Goal: Information Seeking & Learning: Learn about a topic

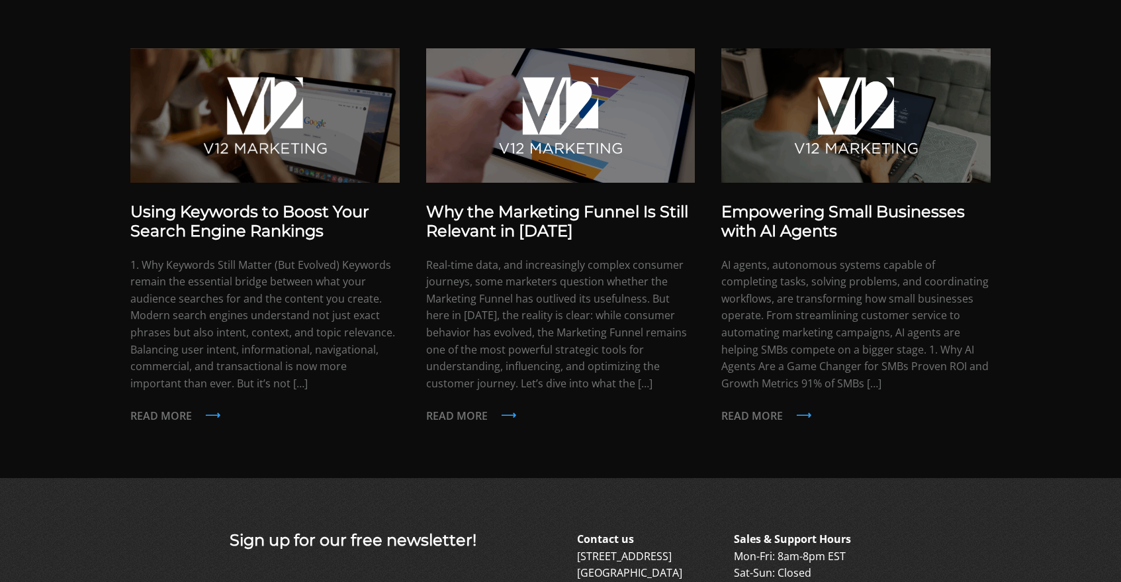
scroll to position [2456, 0]
click at [338, 234] on h3 "Using Keywords to Boost Your Search Engine Rankings" at bounding box center [264, 221] width 269 height 38
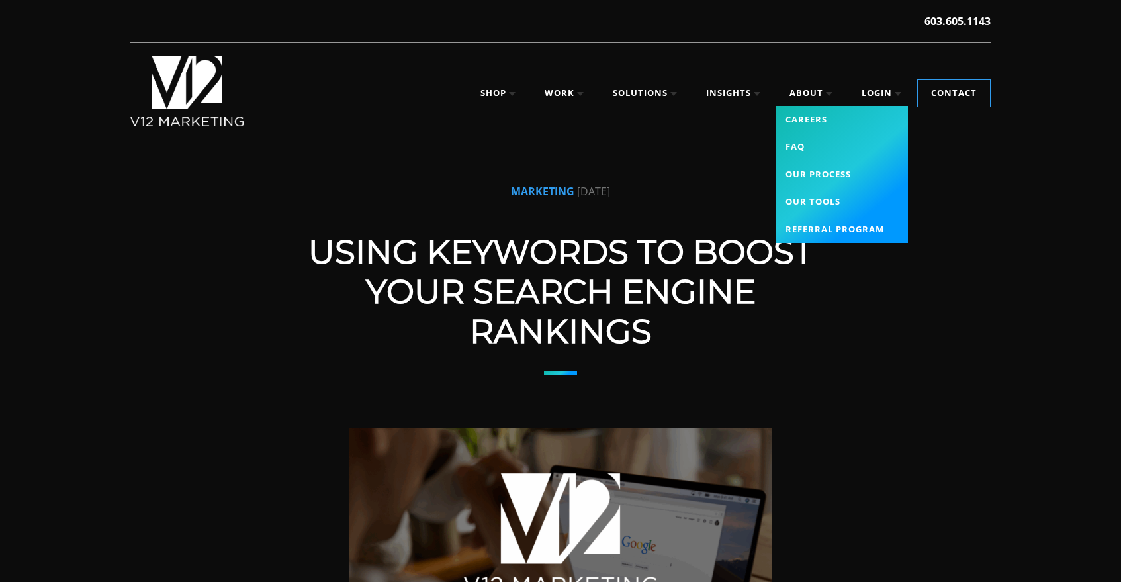
click at [803, 87] on link "About" at bounding box center [810, 93] width 69 height 26
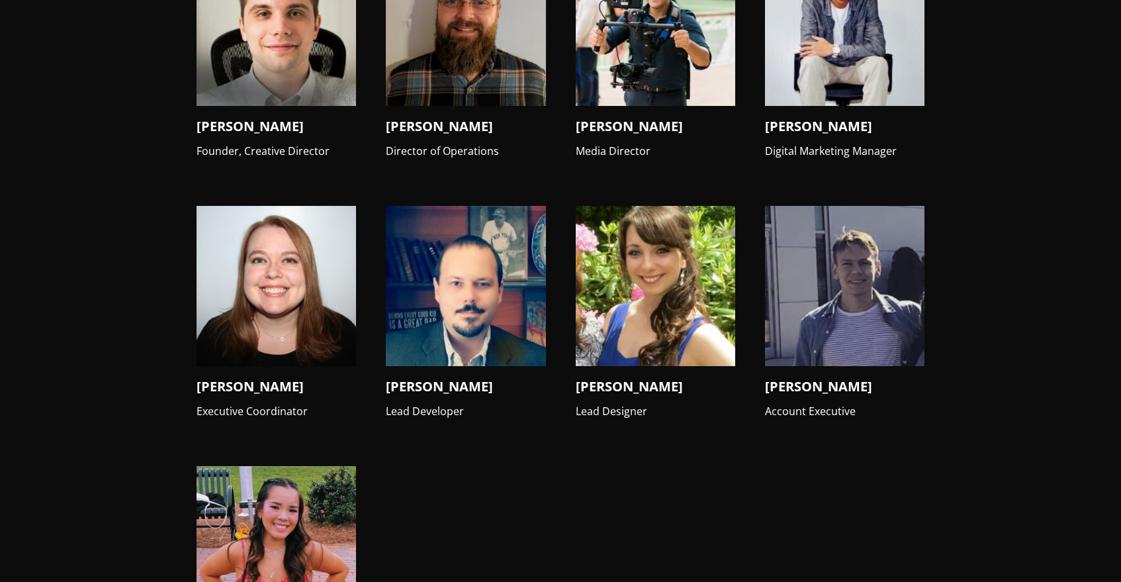
scroll to position [1435, 0]
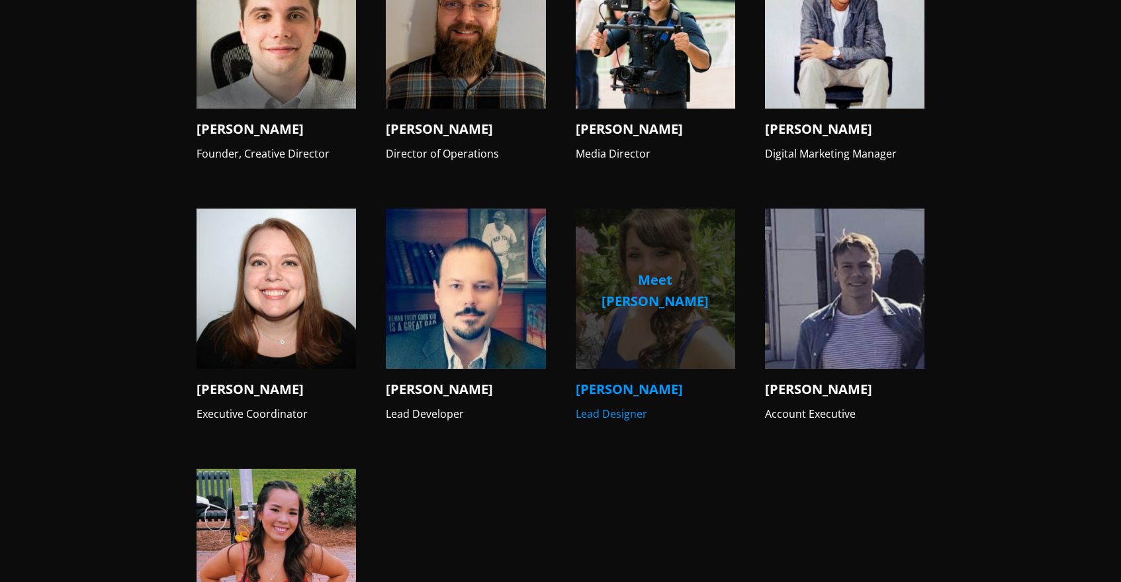
click at [645, 245] on img at bounding box center [655, 287] width 159 height 159
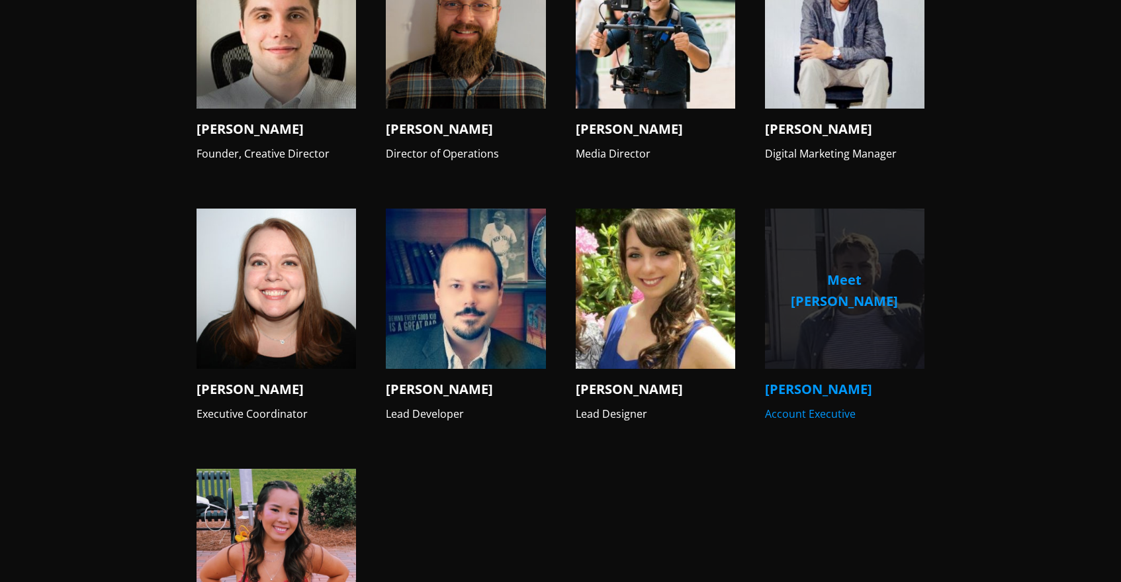
click at [853, 310] on img at bounding box center [844, 287] width 159 height 159
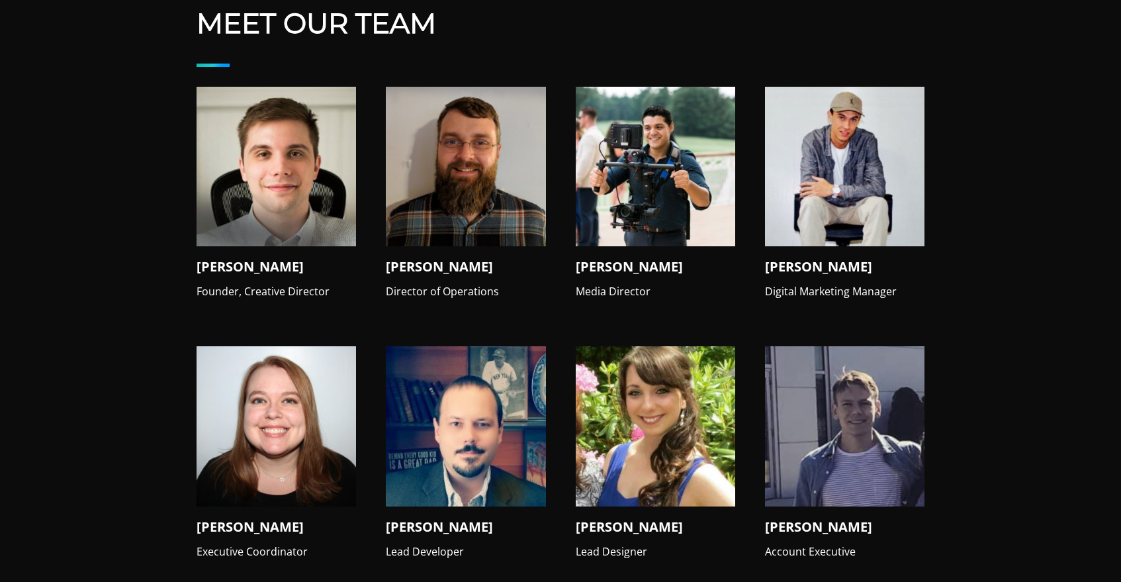
scroll to position [1296, 0]
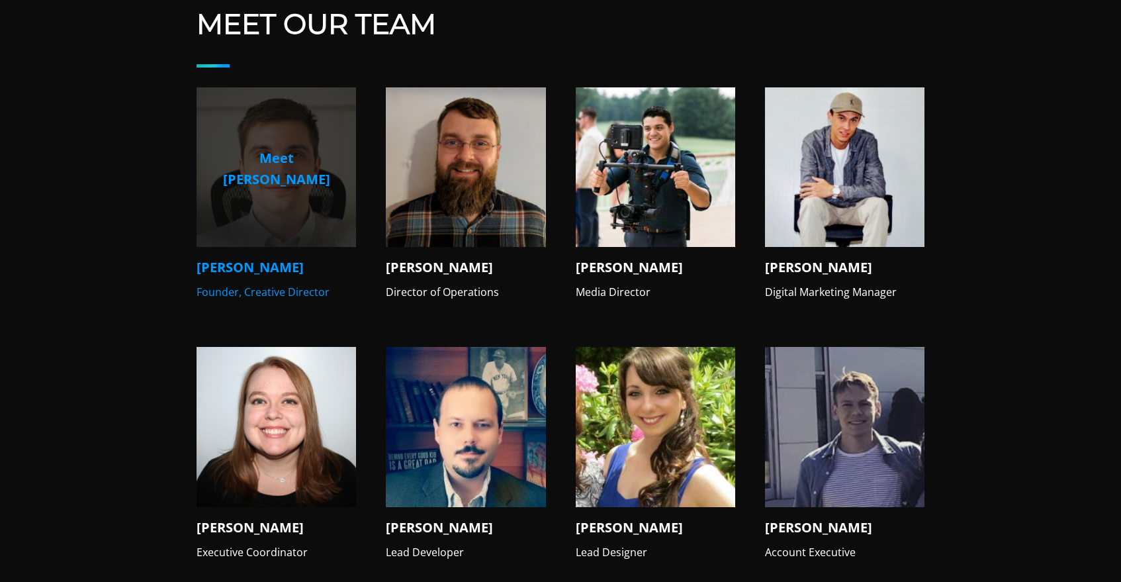
click at [280, 218] on img at bounding box center [276, 166] width 159 height 159
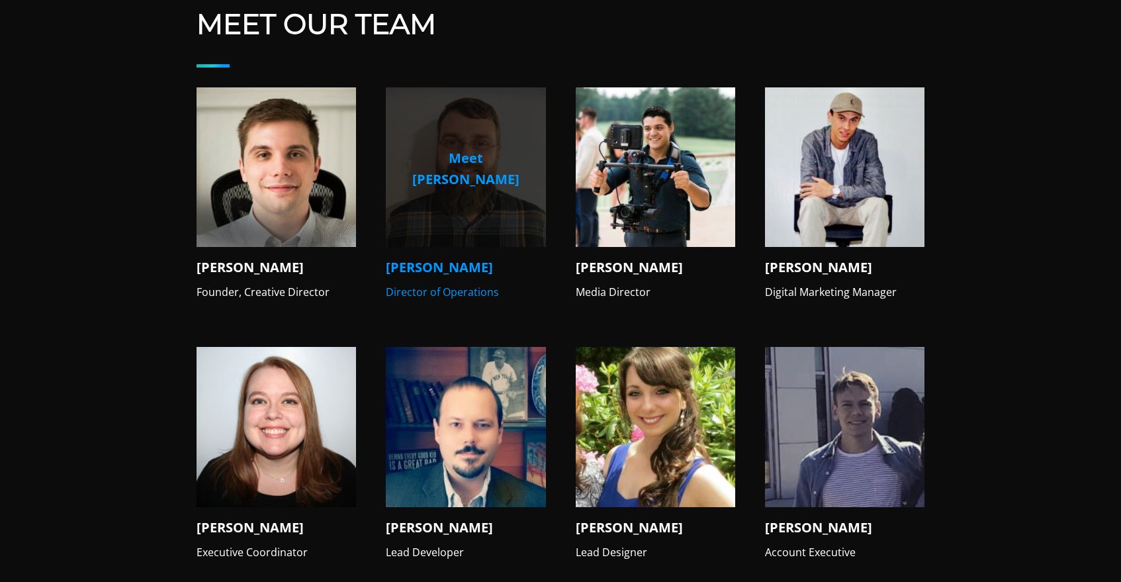
click at [487, 220] on img at bounding box center [465, 166] width 159 height 159
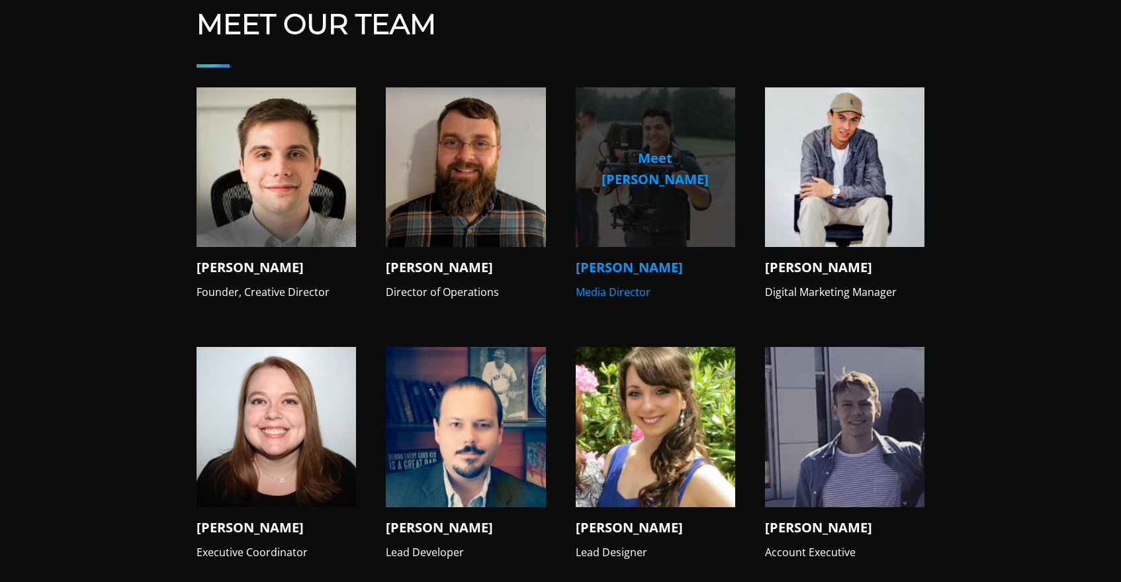
click at [684, 179] on img at bounding box center [655, 166] width 159 height 159
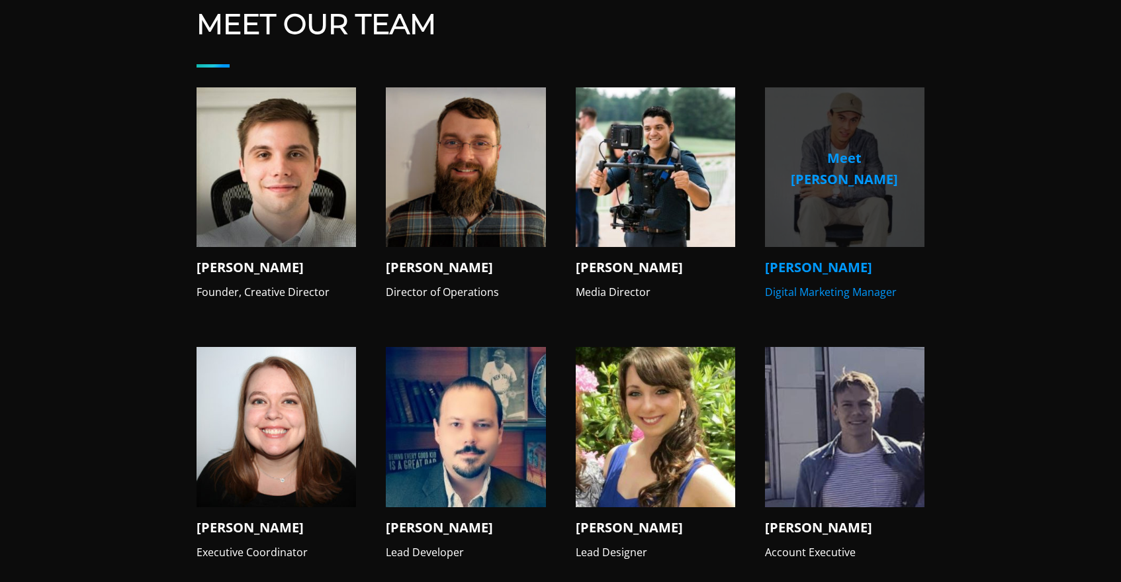
click at [798, 208] on img at bounding box center [844, 166] width 159 height 159
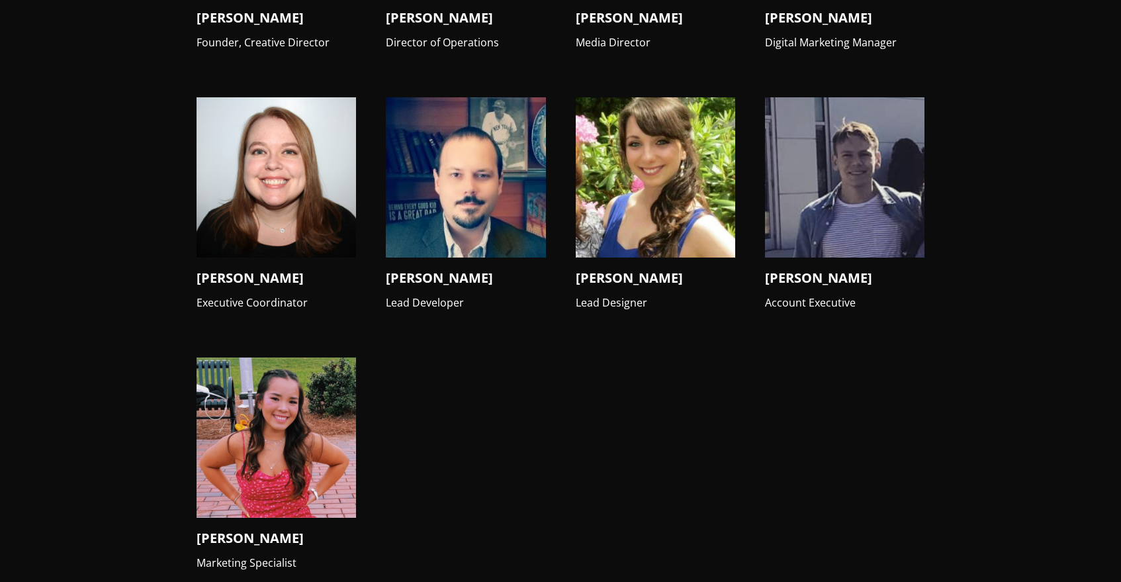
scroll to position [1572, 0]
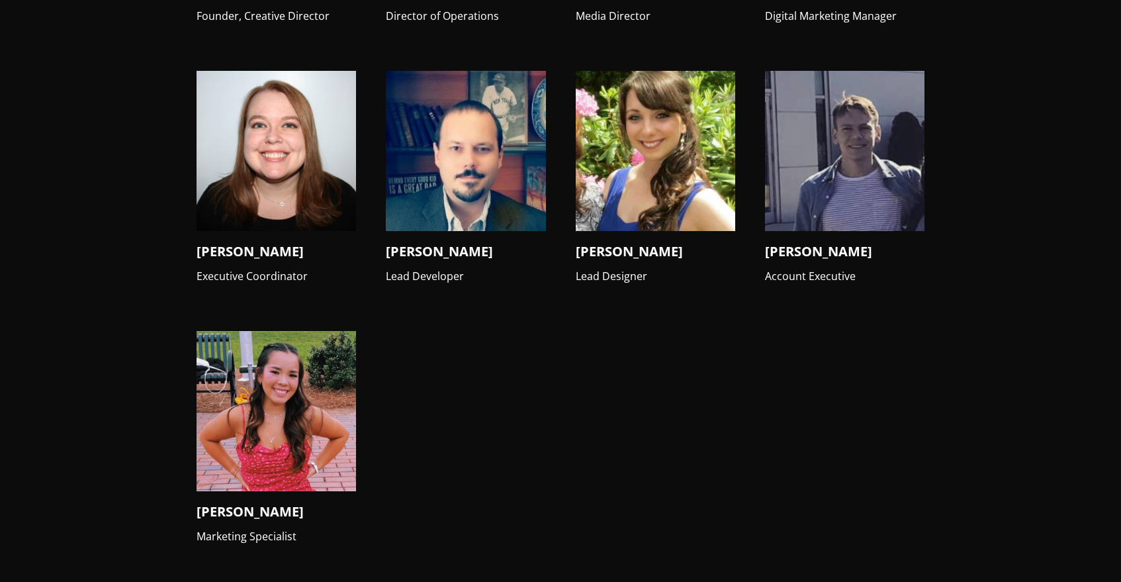
click at [261, 420] on img at bounding box center [276, 410] width 159 height 159
click at [320, 388] on img at bounding box center [276, 410] width 159 height 159
click at [219, 502] on h4 "Allie S." at bounding box center [276, 512] width 159 height 20
click at [221, 528] on p "Marketing Specialist" at bounding box center [276, 536] width 159 height 17
click at [244, 361] on img at bounding box center [276, 410] width 159 height 159
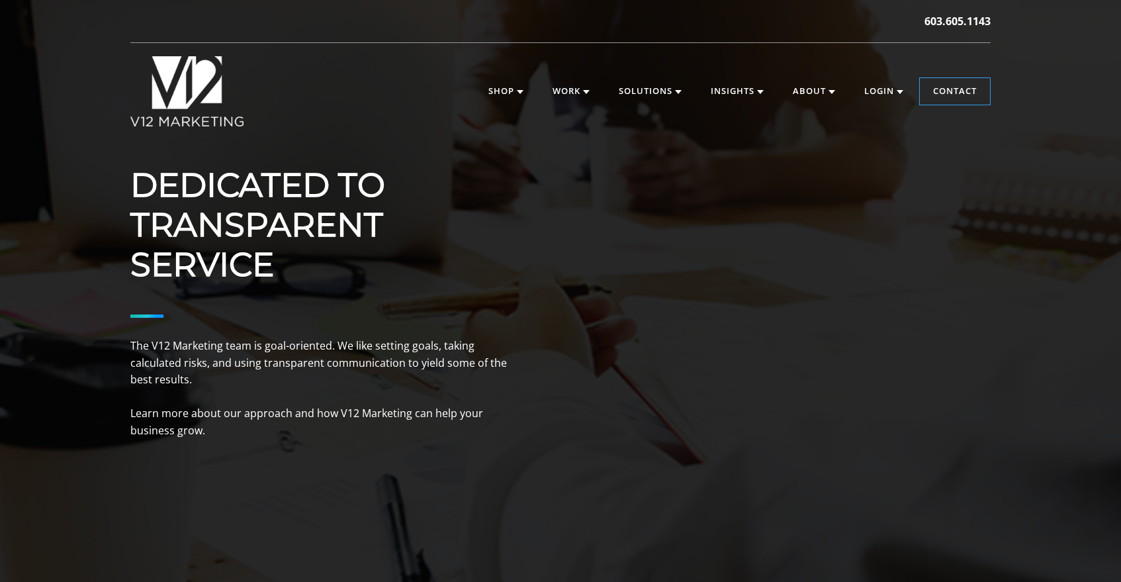
scroll to position [0, 0]
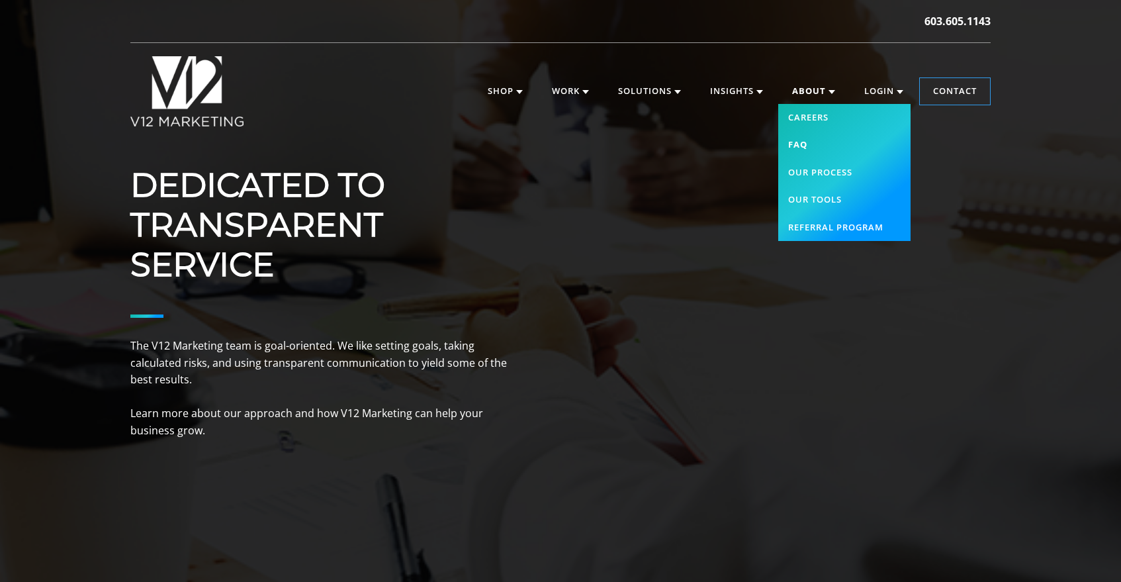
click at [803, 146] on link "FAQ" at bounding box center [844, 145] width 132 height 28
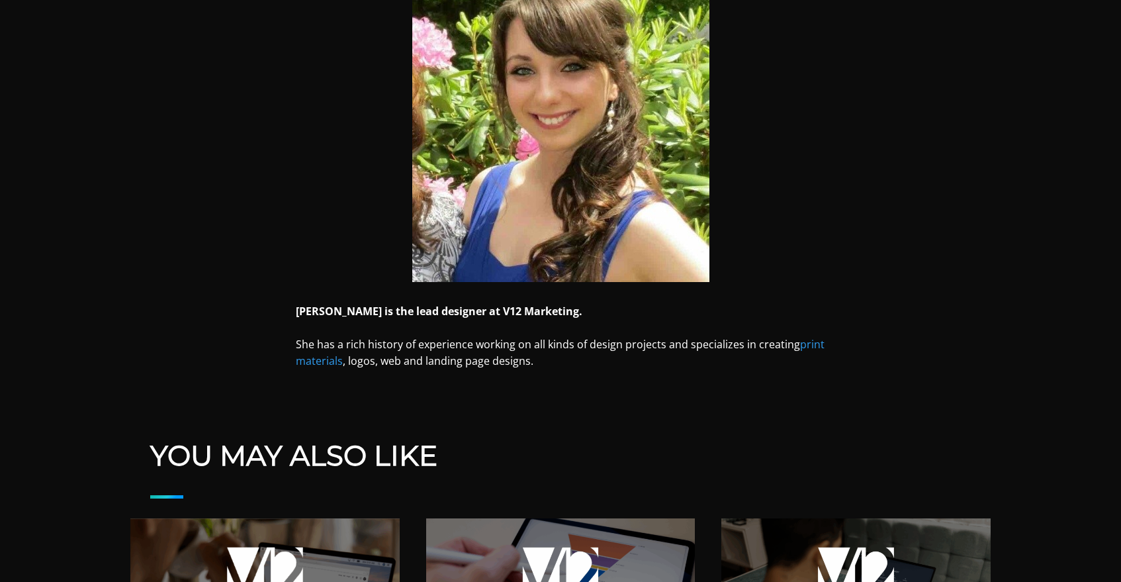
scroll to position [476, 0]
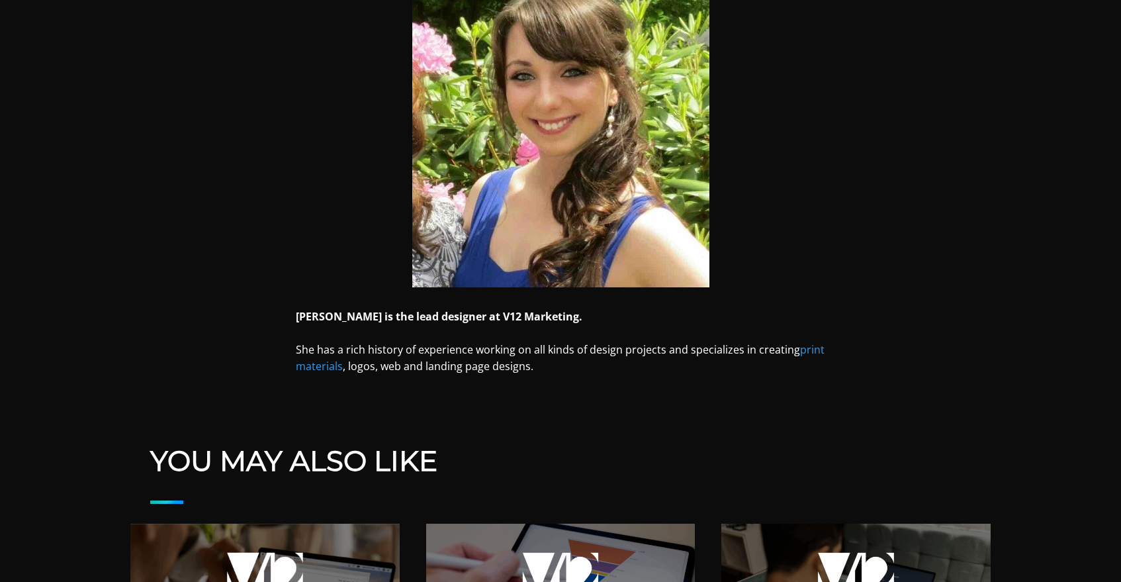
click at [814, 350] on link "print materials" at bounding box center [560, 358] width 529 height 32
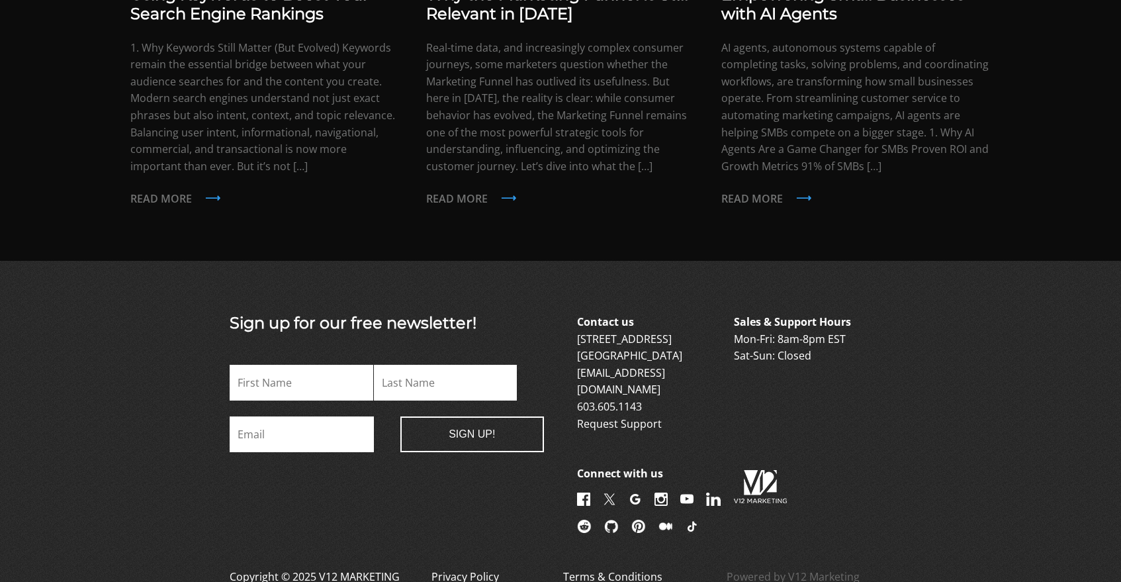
scroll to position [1050, 0]
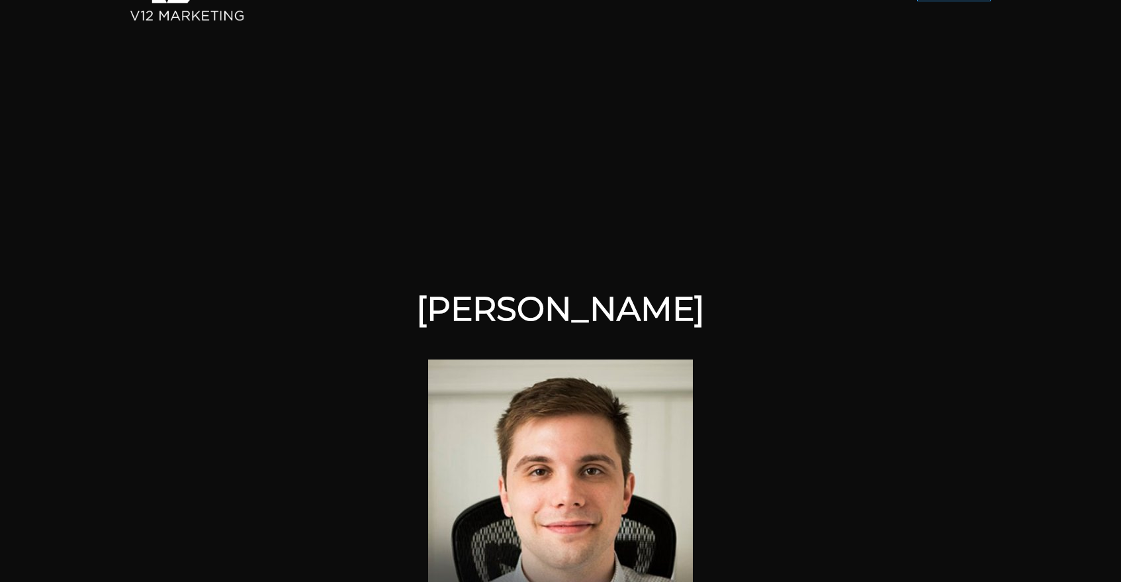
scroll to position [380, 0]
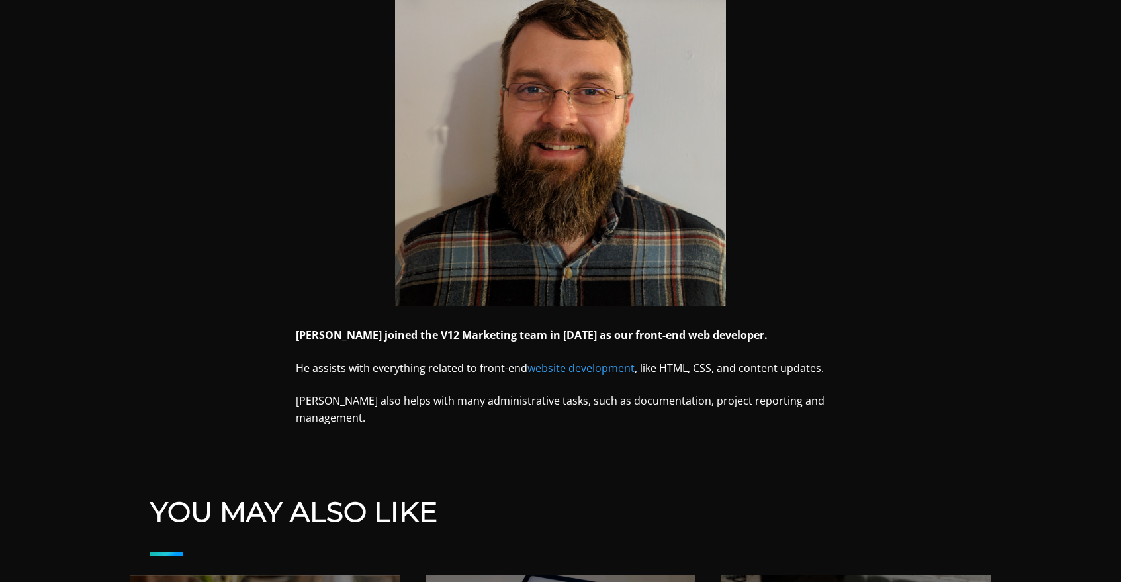
scroll to position [492, 0]
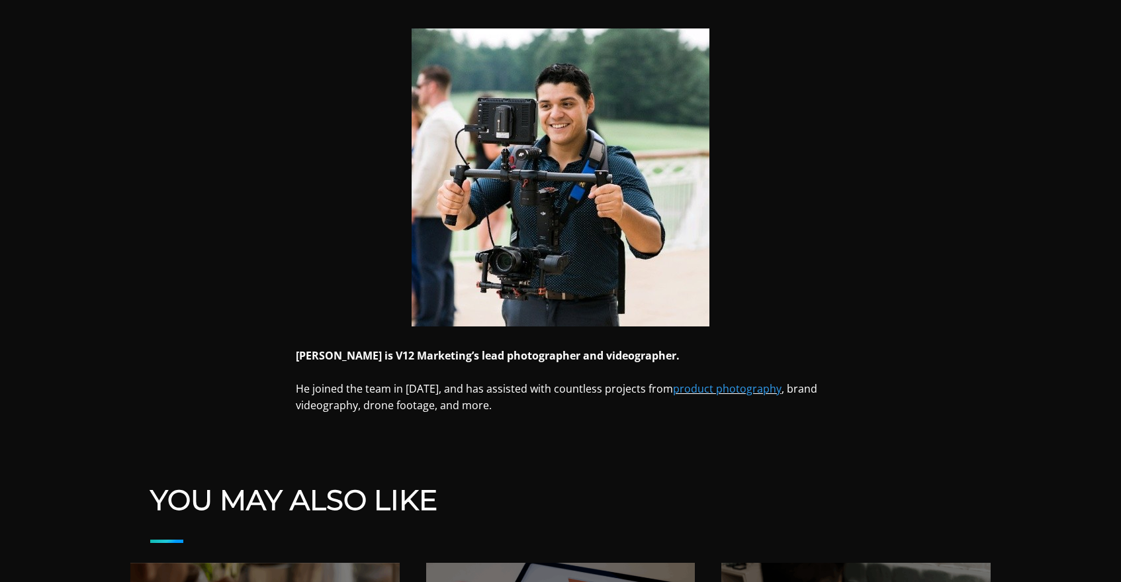
scroll to position [435, 0]
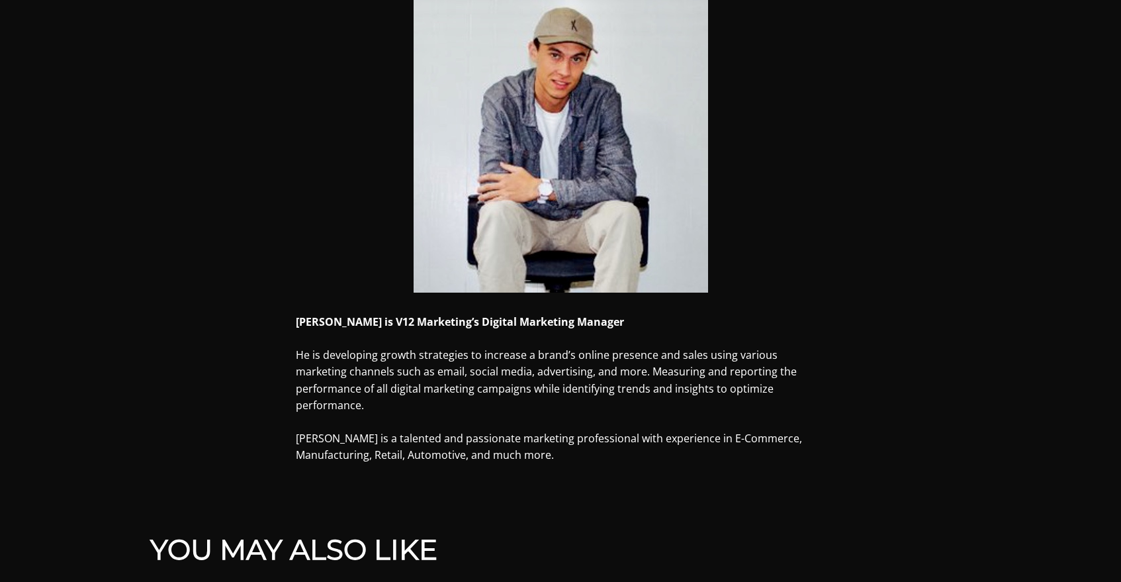
scroll to position [464, 0]
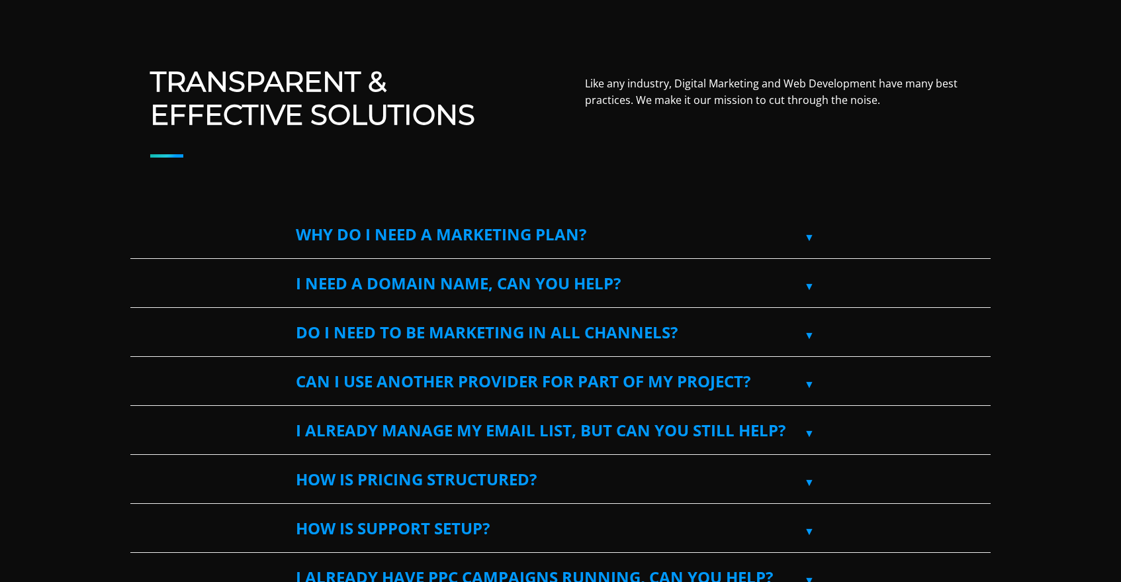
scroll to position [539, 0]
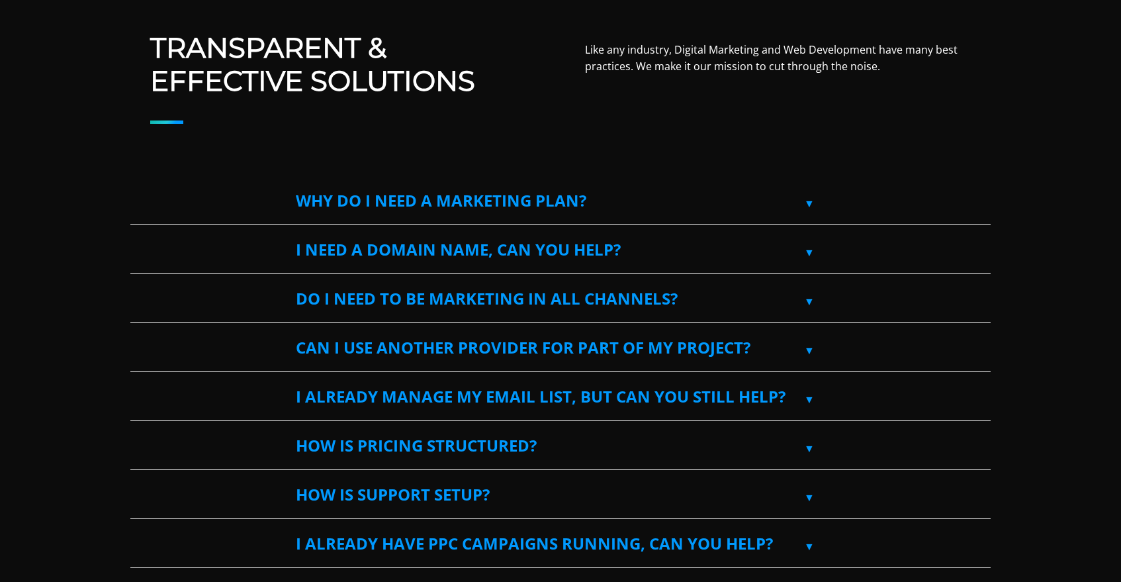
click at [621, 200] on label "Why do I need a marketing plan?" at bounding box center [560, 201] width 529 height 48
click at [139, 185] on input "Why do I need a marketing plan?" at bounding box center [134, 181] width 9 height 9
checkbox input "true"
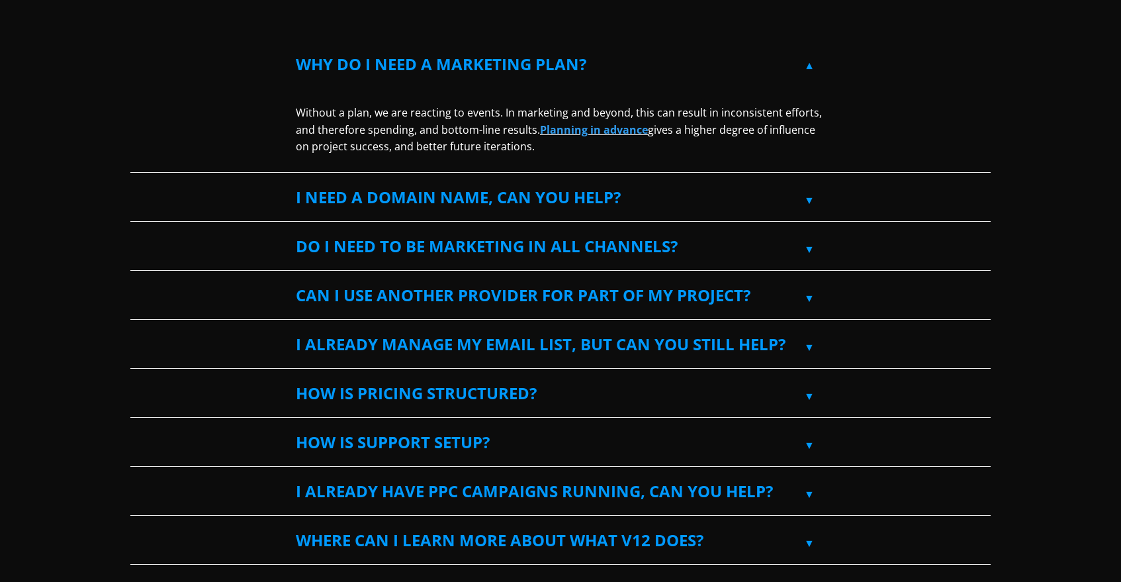
scroll to position [676, 0]
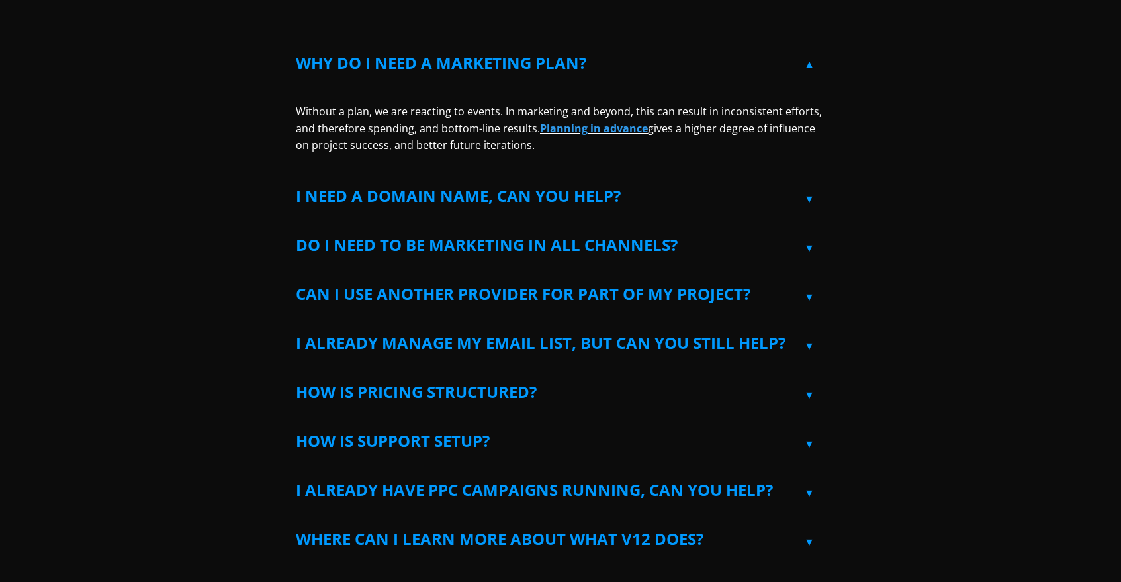
click at [726, 240] on label "Do I need to be marketing in all channels?" at bounding box center [560, 245] width 529 height 48
click at [139, 230] on input "Do I need to be marketing in all channels?" at bounding box center [134, 225] width 9 height 9
checkbox input "true"
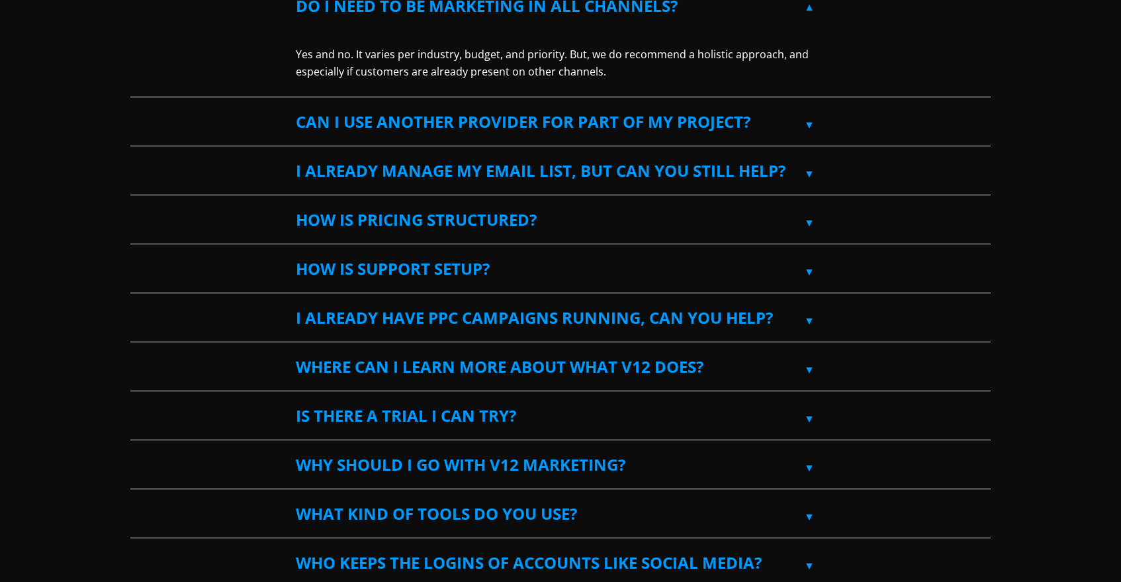
scroll to position [918, 0]
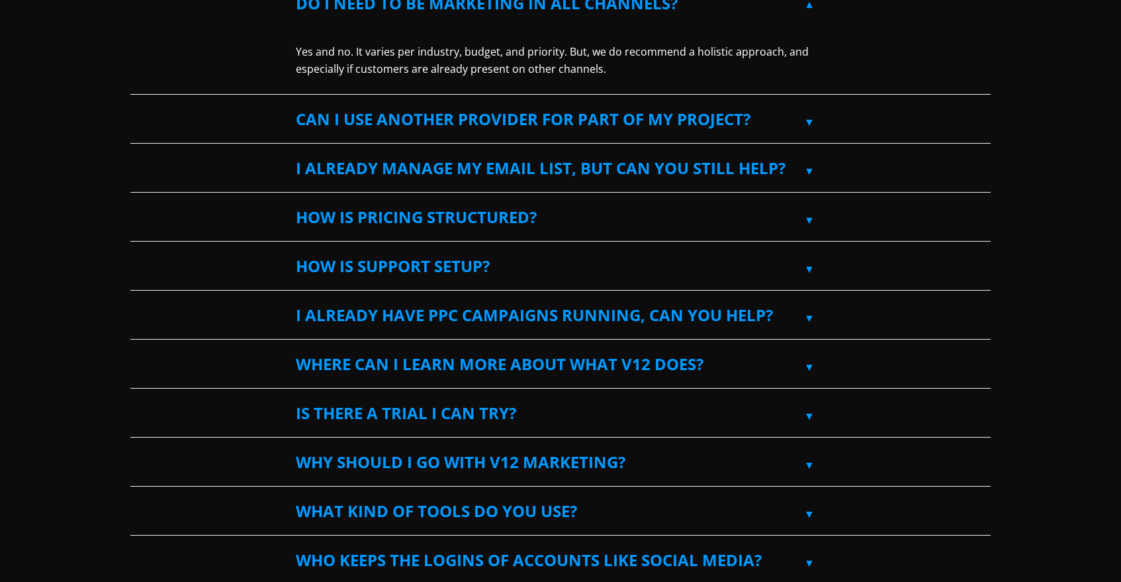
click at [768, 171] on label "I already manage my email list, but can you still help?" at bounding box center [560, 168] width 529 height 48
click at [139, 153] on input "I already manage my email list, but can you still help?" at bounding box center [134, 148] width 9 height 9
checkbox input "true"
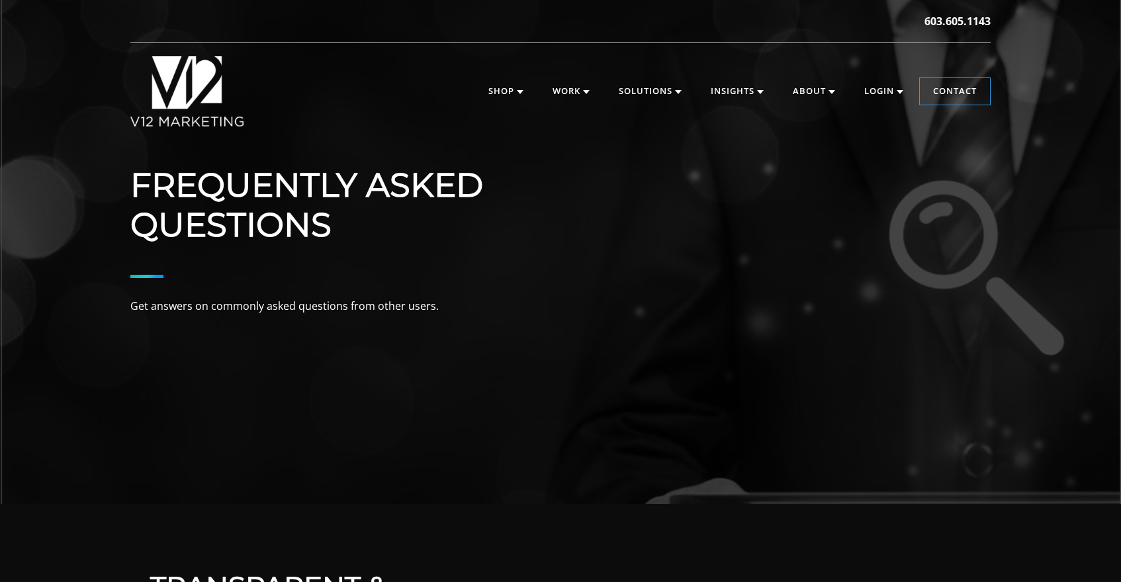
scroll to position [0, 0]
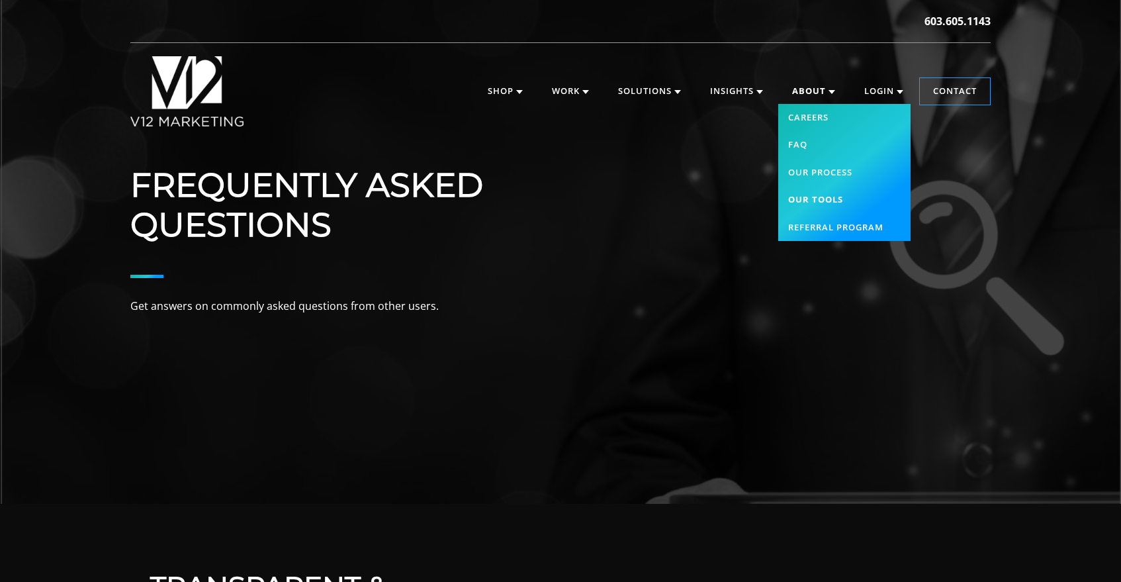
click at [817, 201] on link "Our Tools" at bounding box center [844, 200] width 132 height 28
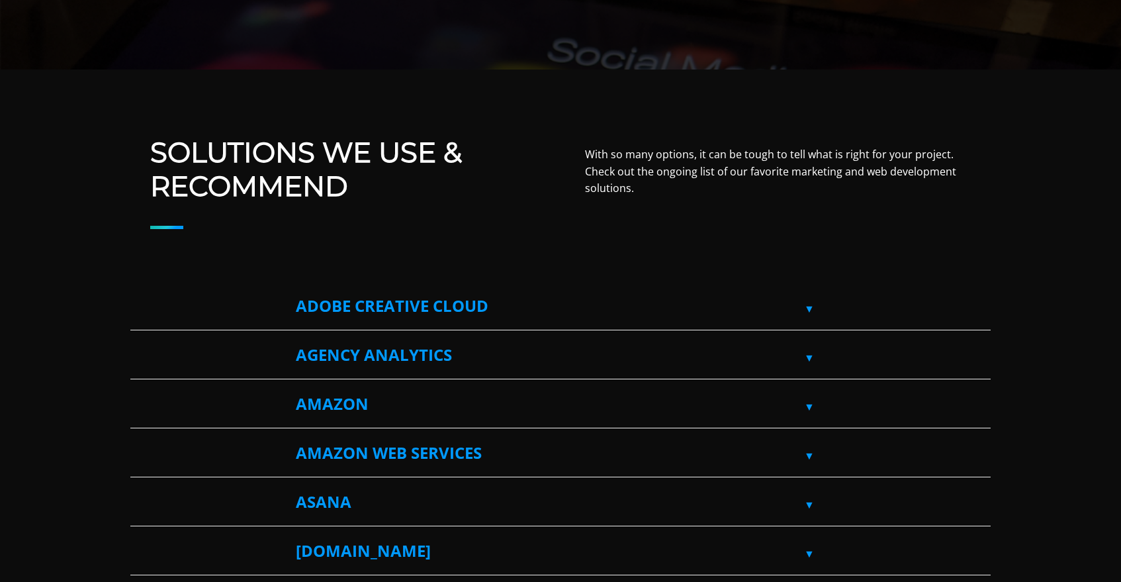
scroll to position [481, 0]
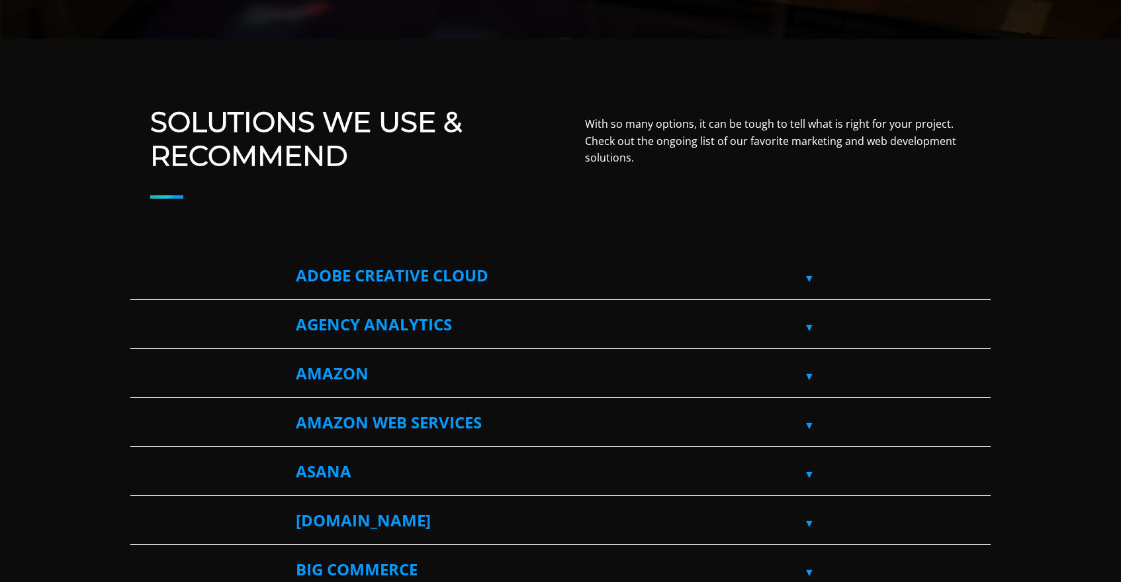
click at [549, 285] on label "Adobe Creative Cloud" at bounding box center [560, 275] width 529 height 48
click at [139, 260] on input "Adobe Creative Cloud" at bounding box center [134, 255] width 9 height 9
checkbox input "true"
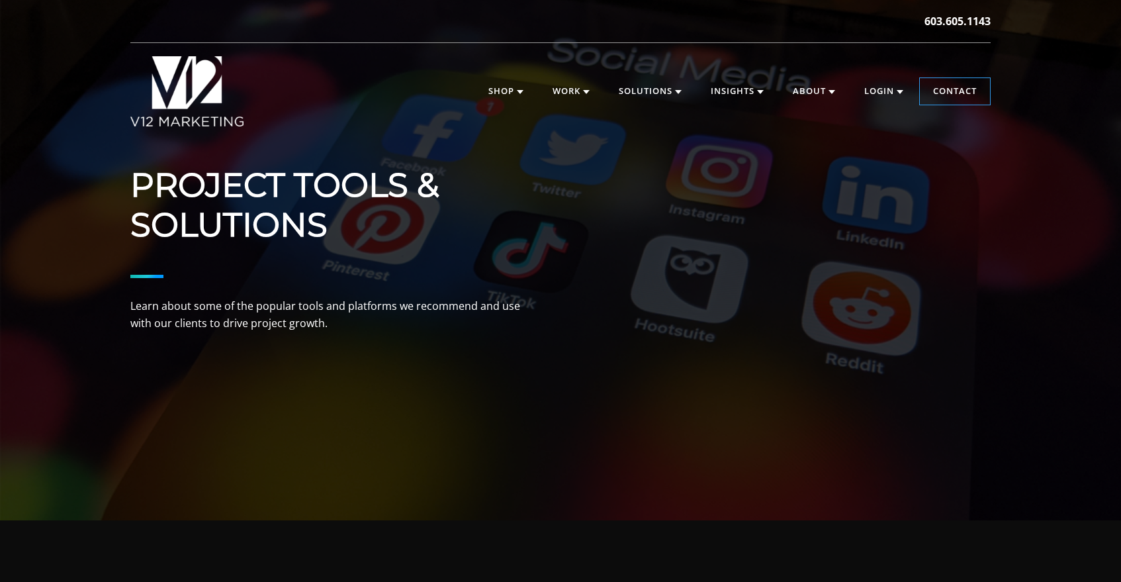
scroll to position [0, 0]
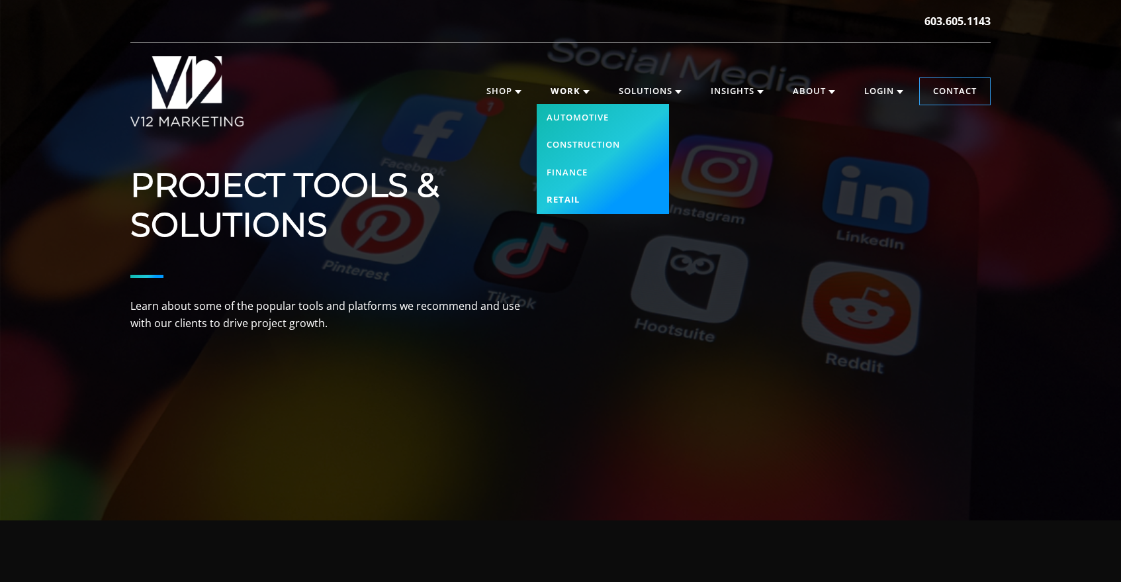
click at [559, 198] on link "Retail" at bounding box center [603, 200] width 132 height 28
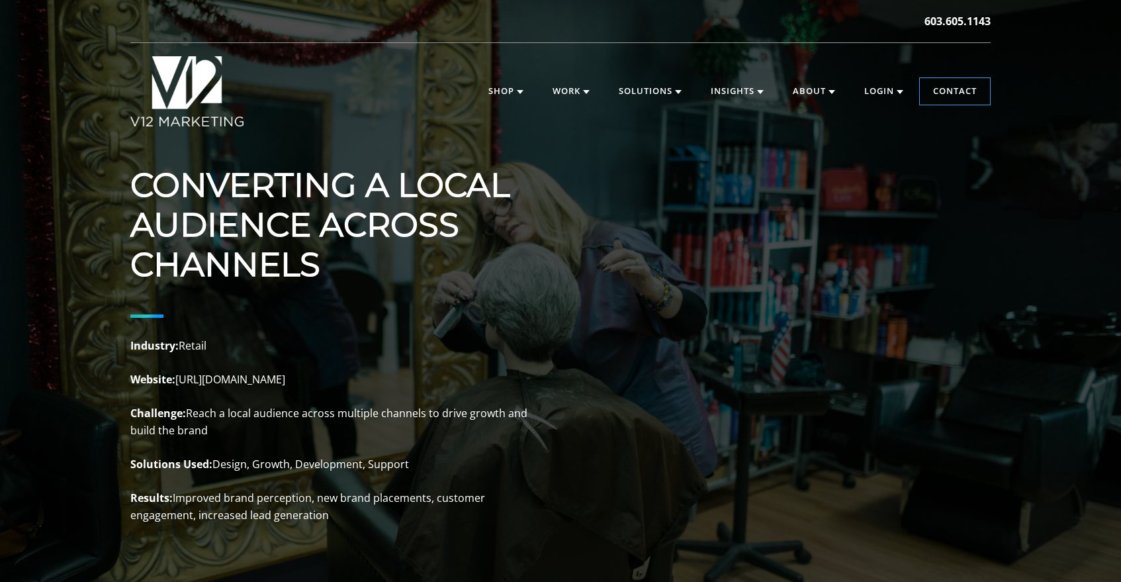
click at [232, 377] on p "Industry: Retail Website: [URL][DOMAIN_NAME] Challenge: Reach a local audience …" at bounding box center [328, 430] width 397 height 187
drag, startPoint x: 319, startPoint y: 380, endPoint x: 233, endPoint y: 378, distance: 86.1
click at [237, 380] on p "Industry: Retail Website: [URL][DOMAIN_NAME] Challenge: Reach a local audience …" at bounding box center [328, 430] width 397 height 187
drag, startPoint x: 233, startPoint y: 378, endPoint x: 213, endPoint y: 378, distance: 19.9
click at [213, 378] on p "Industry: Retail Website: [URL][DOMAIN_NAME] Challenge: Reach a local audience …" at bounding box center [328, 430] width 397 height 187
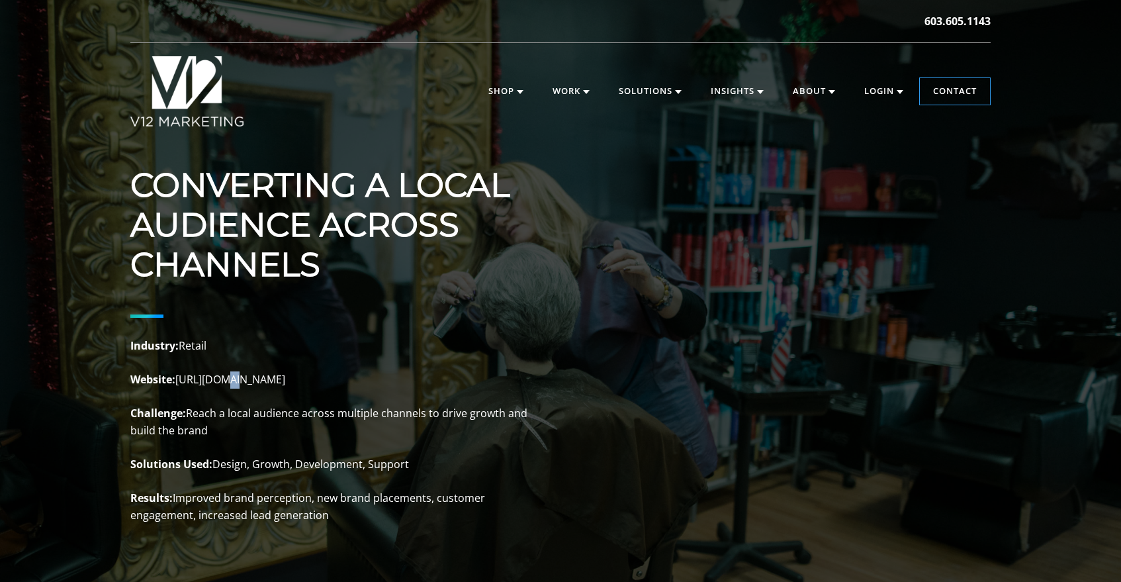
click at [217, 378] on p "Industry: Retail Website: [URL][DOMAIN_NAME] Challenge: Reach a local audience …" at bounding box center [328, 430] width 397 height 187
click at [217, 378] on p "Industry: Retail Website: https://modernlooknh.com Challenge: Reach a local aud…" at bounding box center [328, 430] width 397 height 187
click at [310, 380] on p "Industry: Retail Website: https://modernlooknh.com Challenge: Reach a local aud…" at bounding box center [328, 430] width 397 height 187
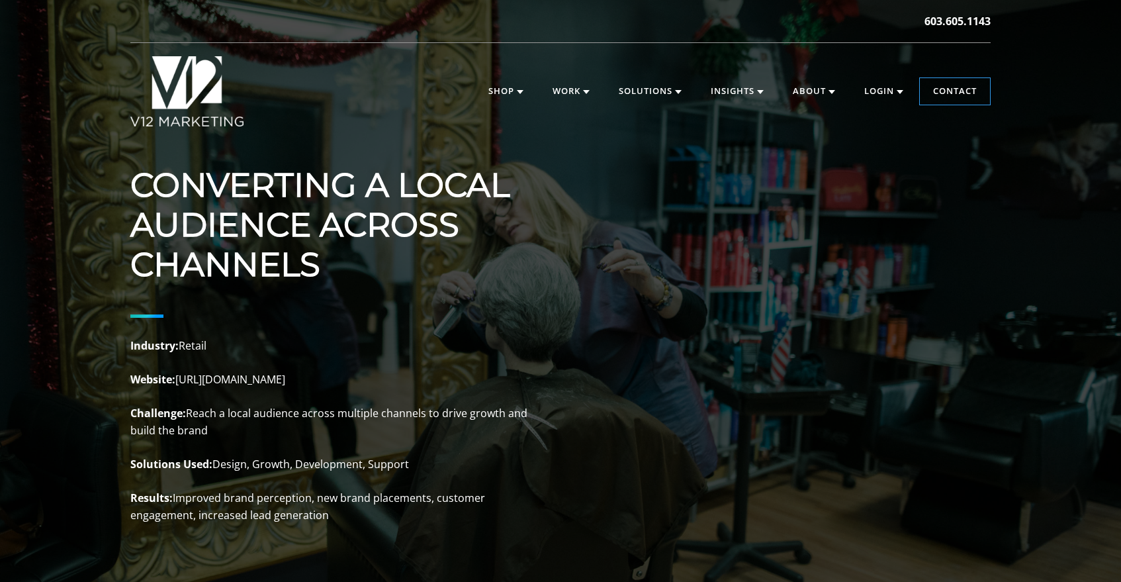
drag, startPoint x: 320, startPoint y: 378, endPoint x: 181, endPoint y: 378, distance: 139.0
click at [181, 378] on p "Industry: Retail Website: https://modernlooknh.com Challenge: Reach a local aud…" at bounding box center [328, 430] width 397 height 187
copy p "https://modernlooknh.com"
click at [200, 99] on img at bounding box center [186, 91] width 113 height 70
